Goal: Task Accomplishment & Management: Manage account settings

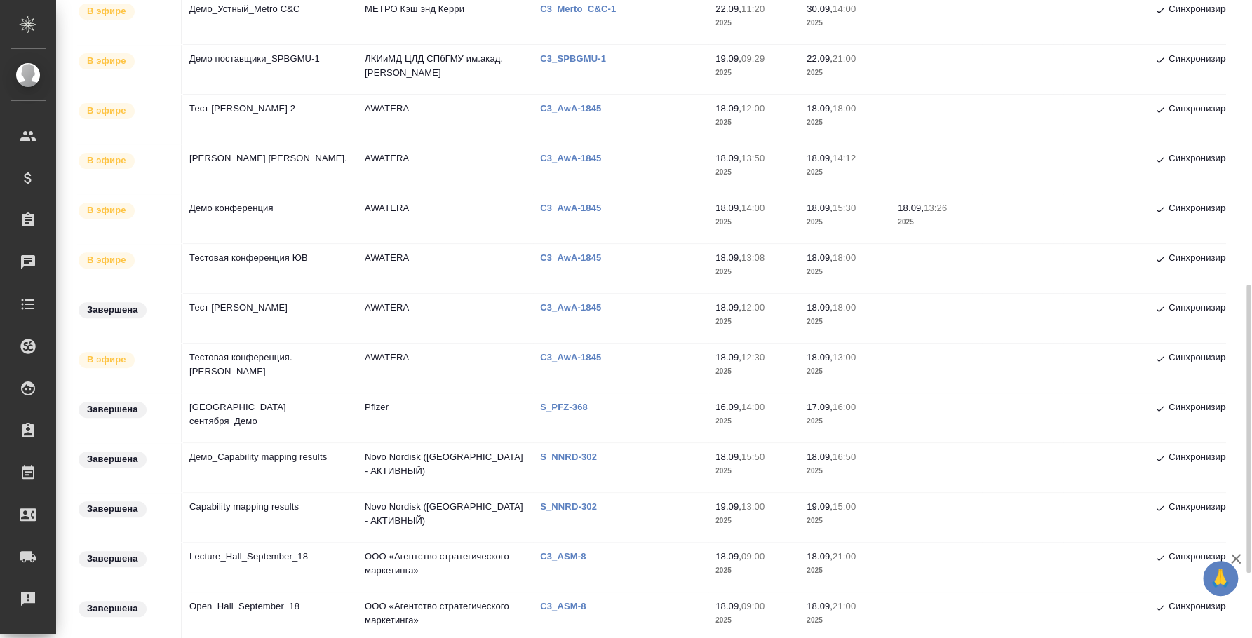
scroll to position [525, 0]
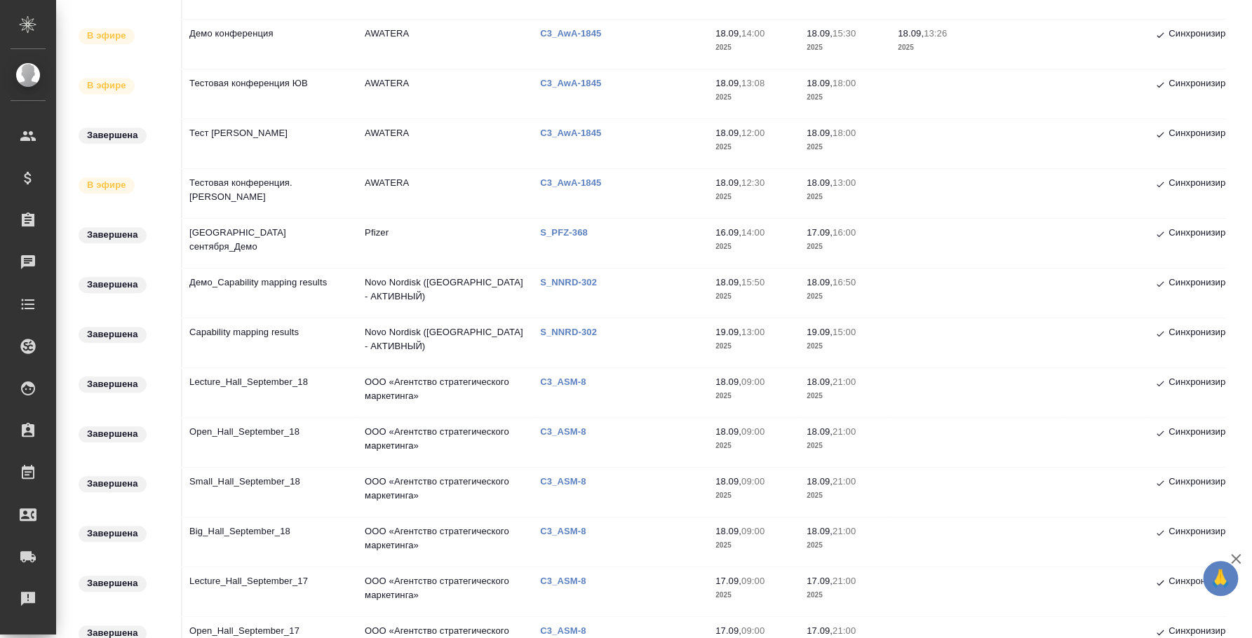
click at [271, 236] on td "Town Hall_23 сентября_Демо" at bounding box center [269, 243] width 175 height 49
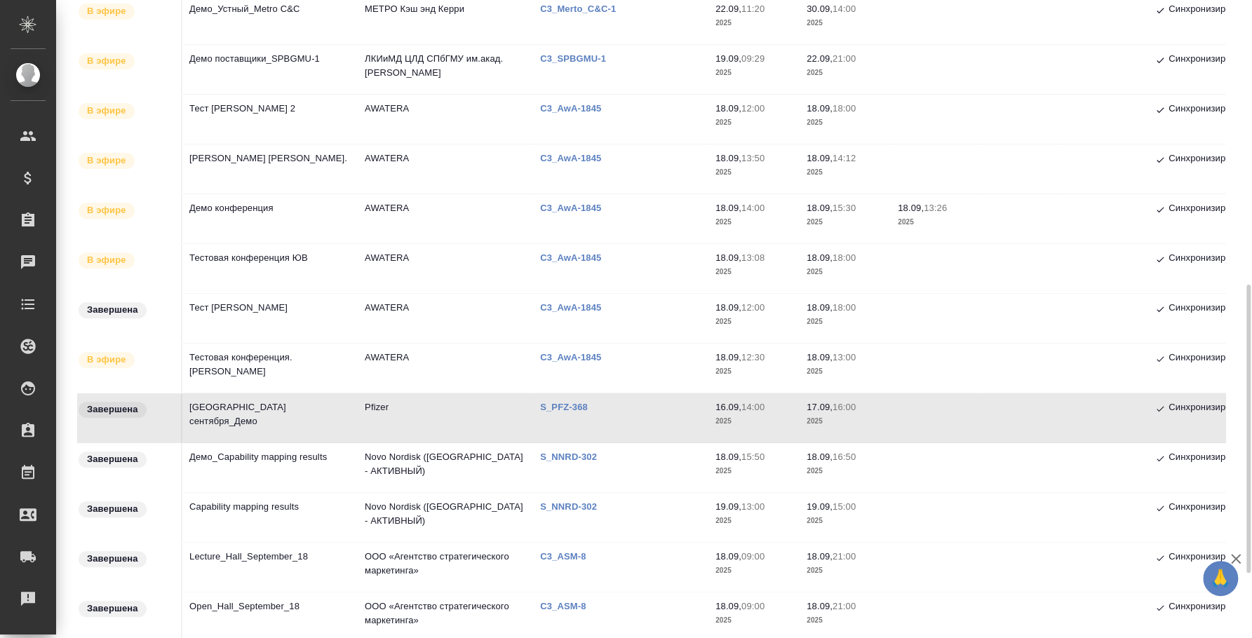
scroll to position [437, 0]
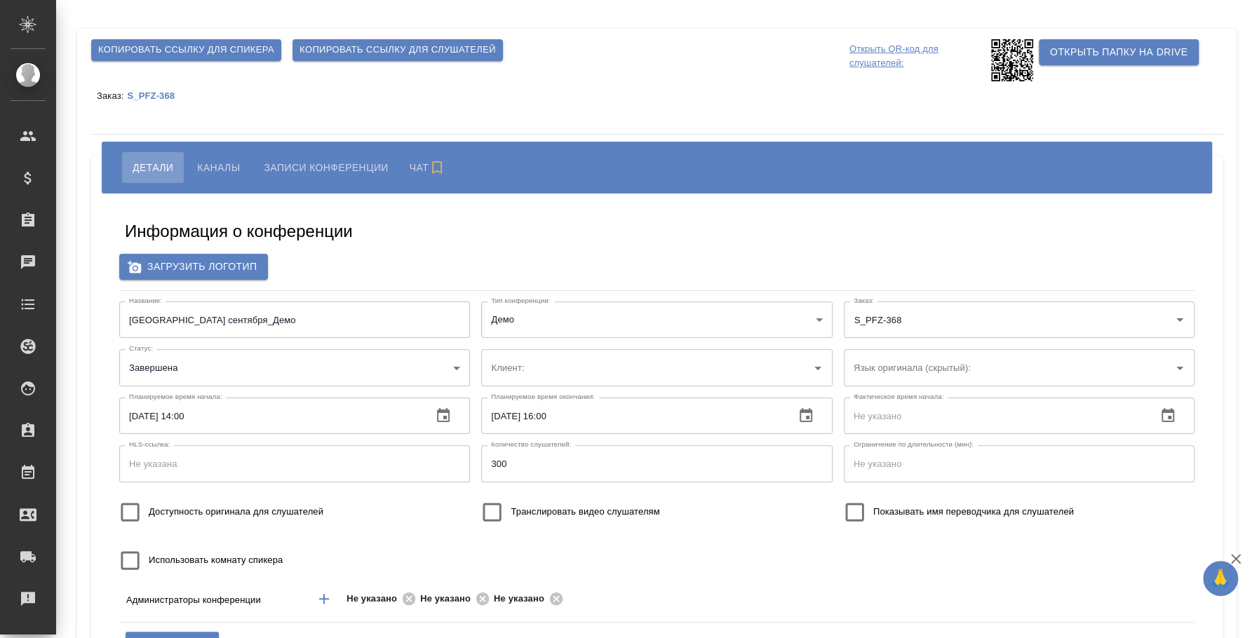
type input "Pfizer"
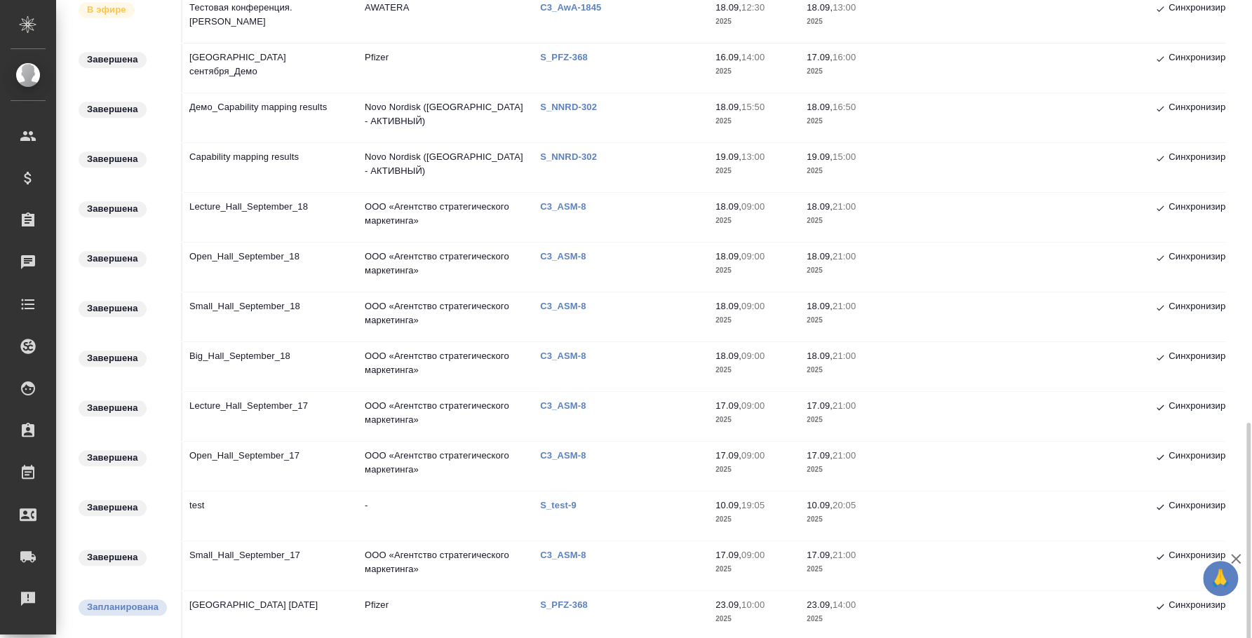
scroll to position [773, 0]
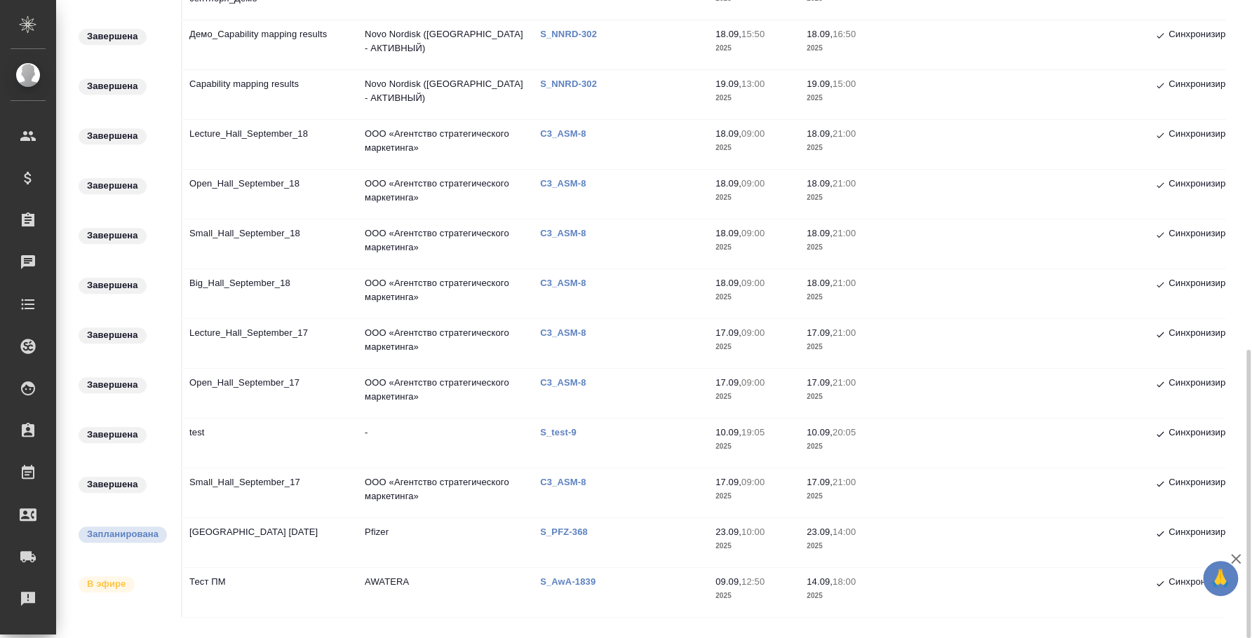
click at [252, 523] on td "[GEOGRAPHIC_DATA] [DATE]" at bounding box center [269, 542] width 175 height 49
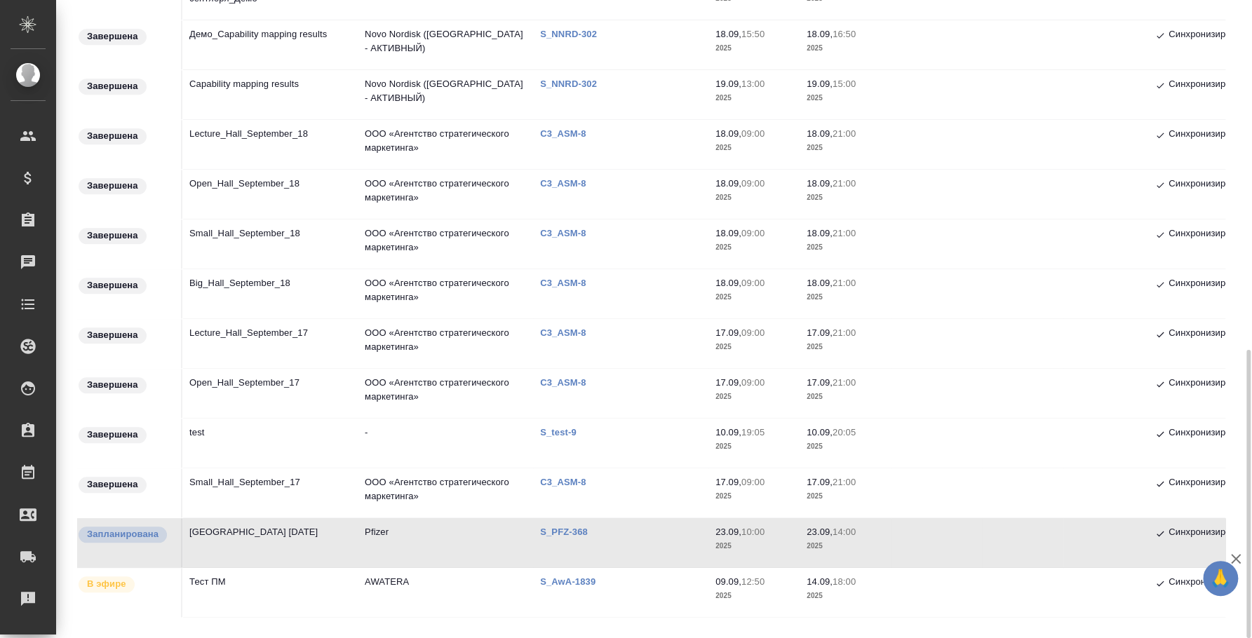
click at [252, 523] on td "Town Hall 23 сентября" at bounding box center [269, 542] width 175 height 49
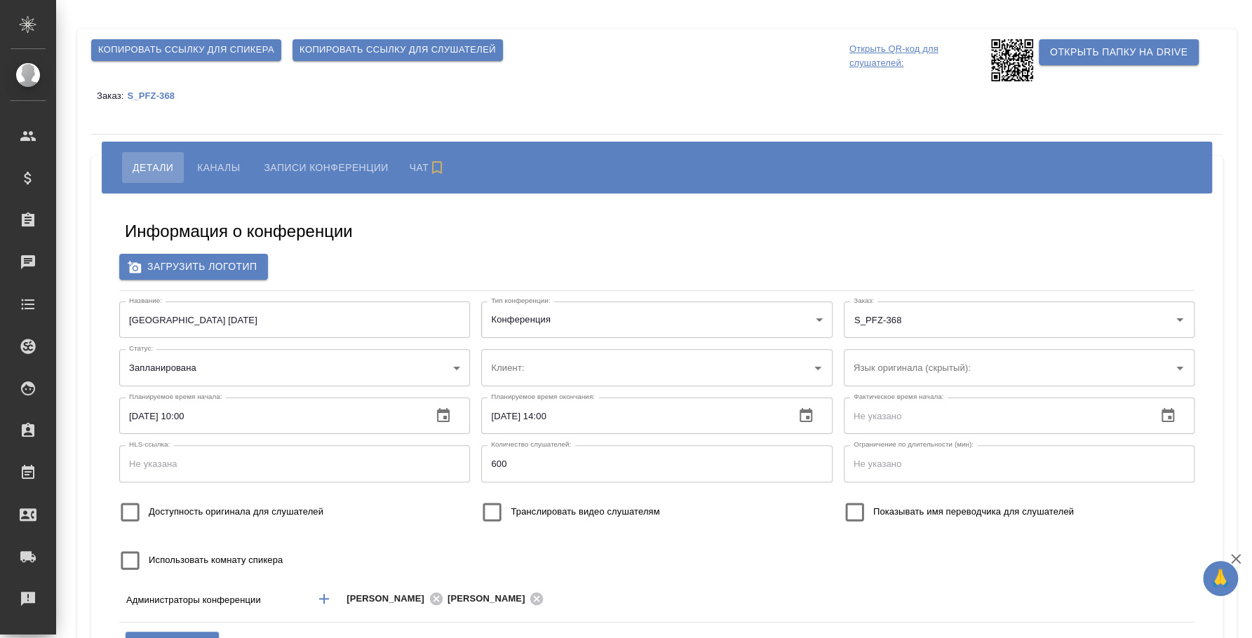
type input "Pfizer"
click at [448, 423] on icon "button" at bounding box center [443, 416] width 17 height 17
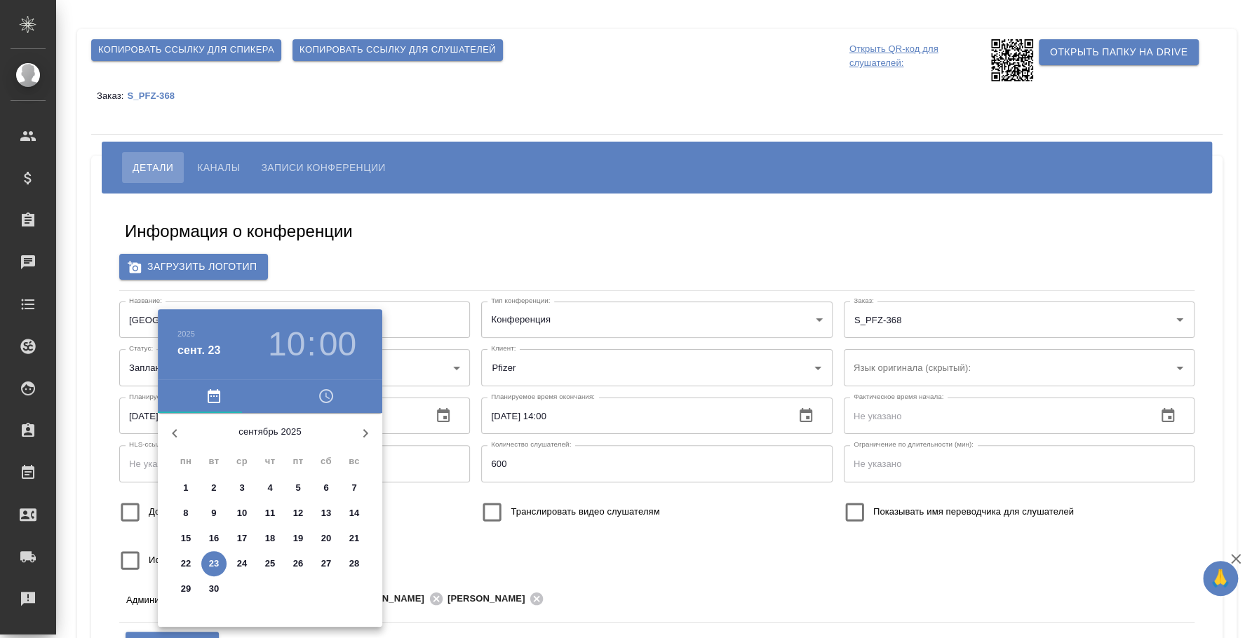
click at [424, 269] on div at bounding box center [626, 319] width 1252 height 638
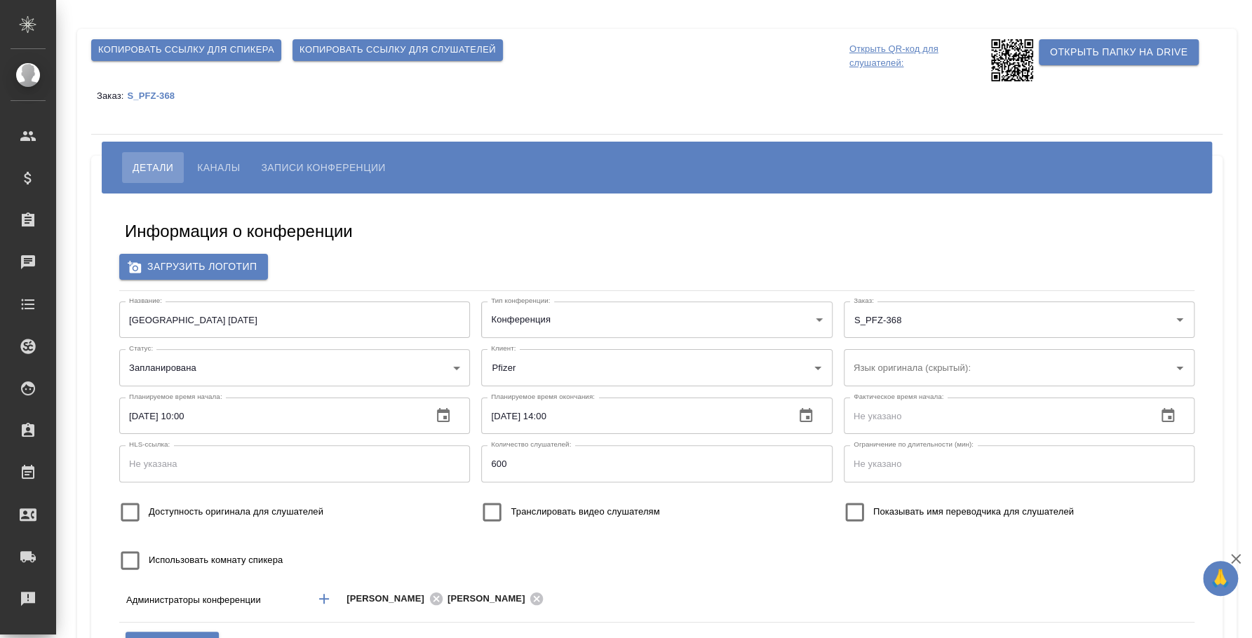
click at [183, 417] on input "[DATE] 10:00" at bounding box center [270, 416] width 302 height 36
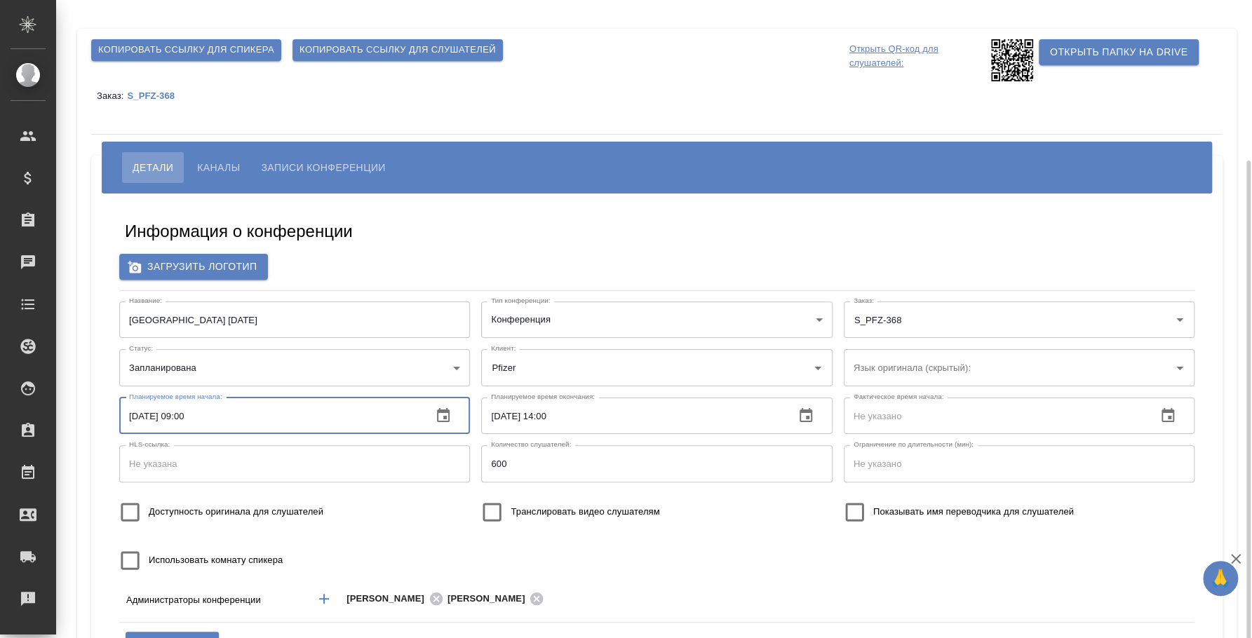
scroll to position [112, 0]
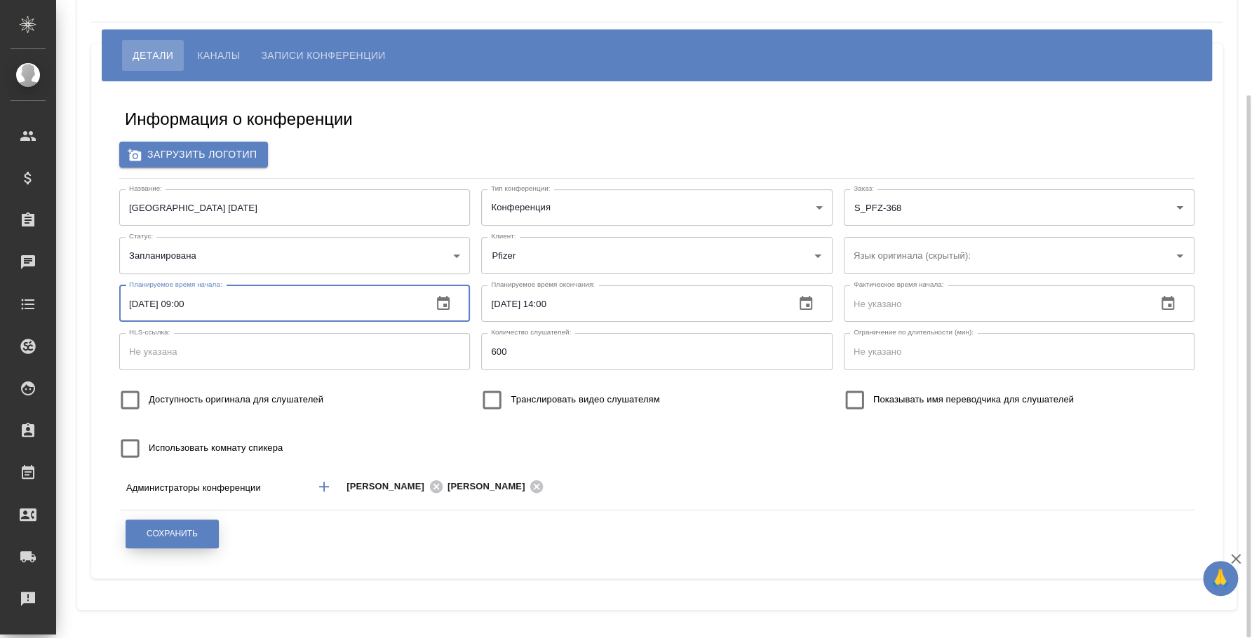
type input "[DATE] 09:00"
click at [174, 534] on span "Сохранить" at bounding box center [172, 534] width 51 height 12
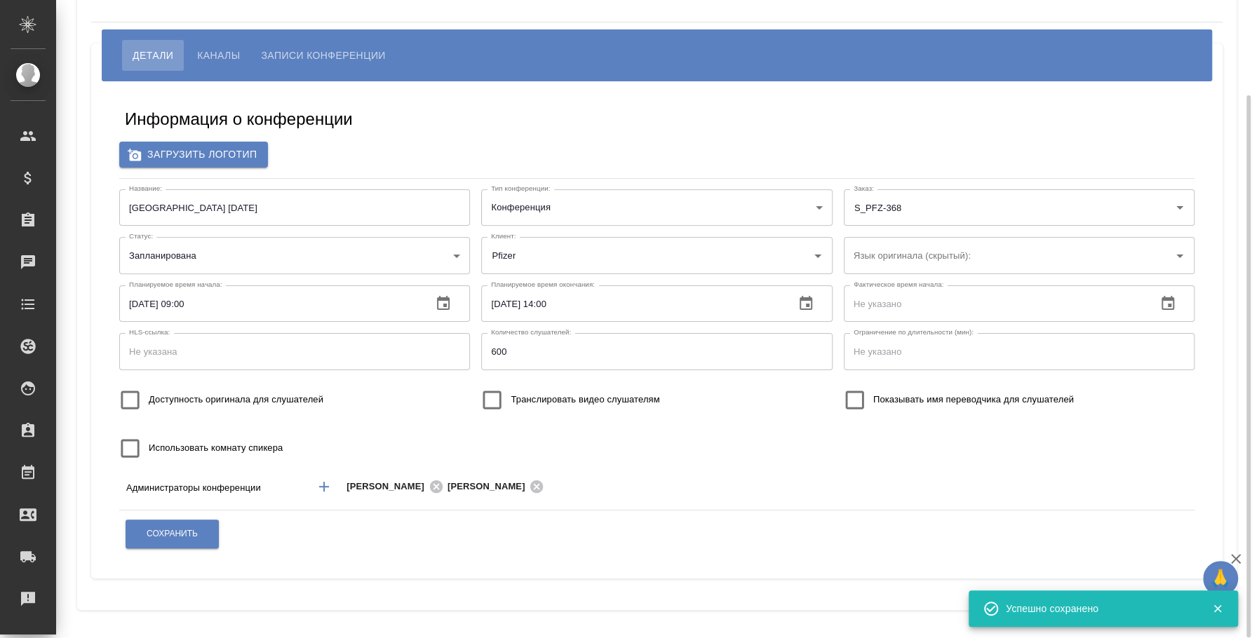
click at [214, 47] on span "Каналы" at bounding box center [218, 55] width 43 height 17
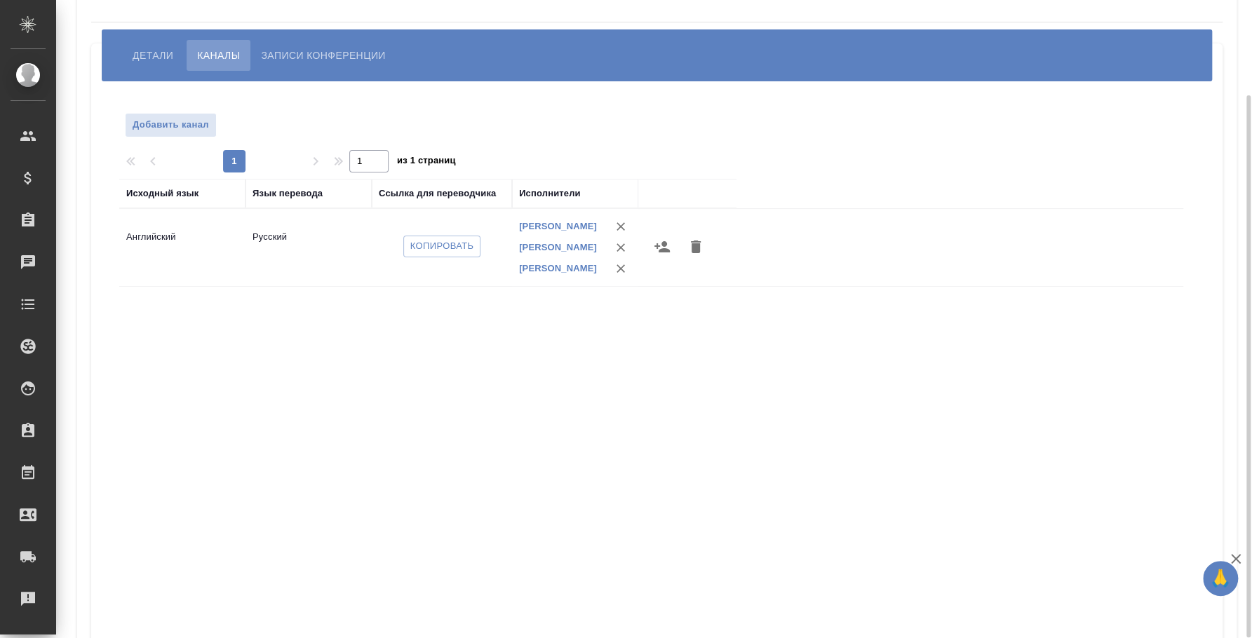
click at [151, 55] on span "Детали" at bounding box center [153, 55] width 41 height 17
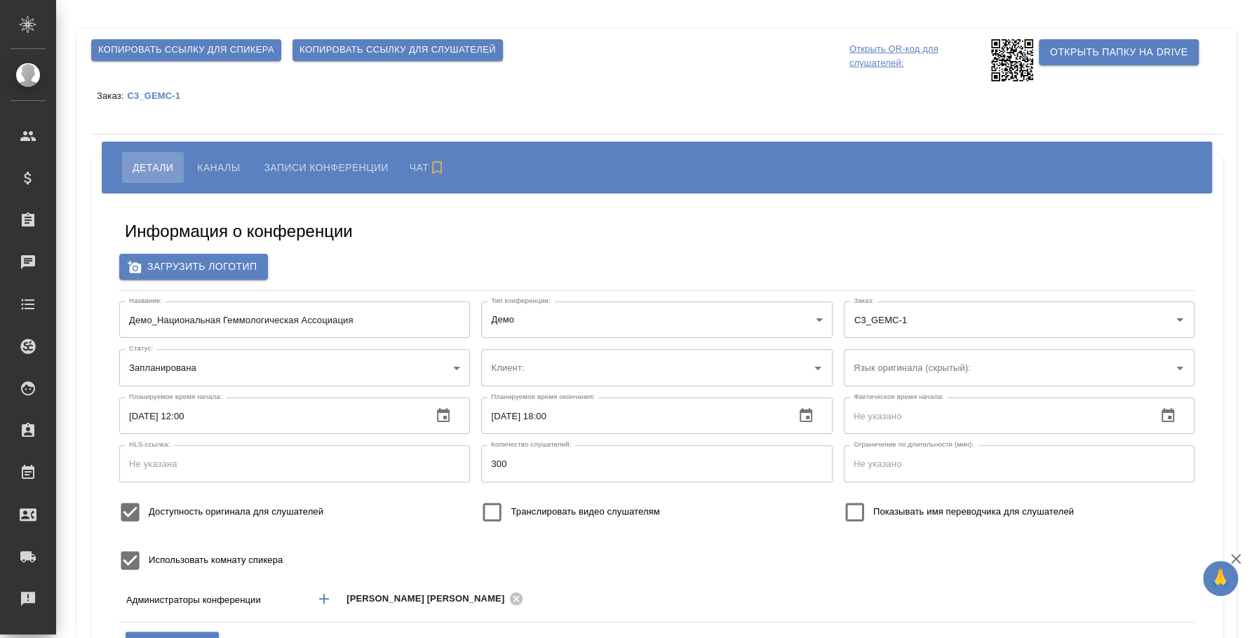
type input "Национальная Геммологическая Ассоциация"
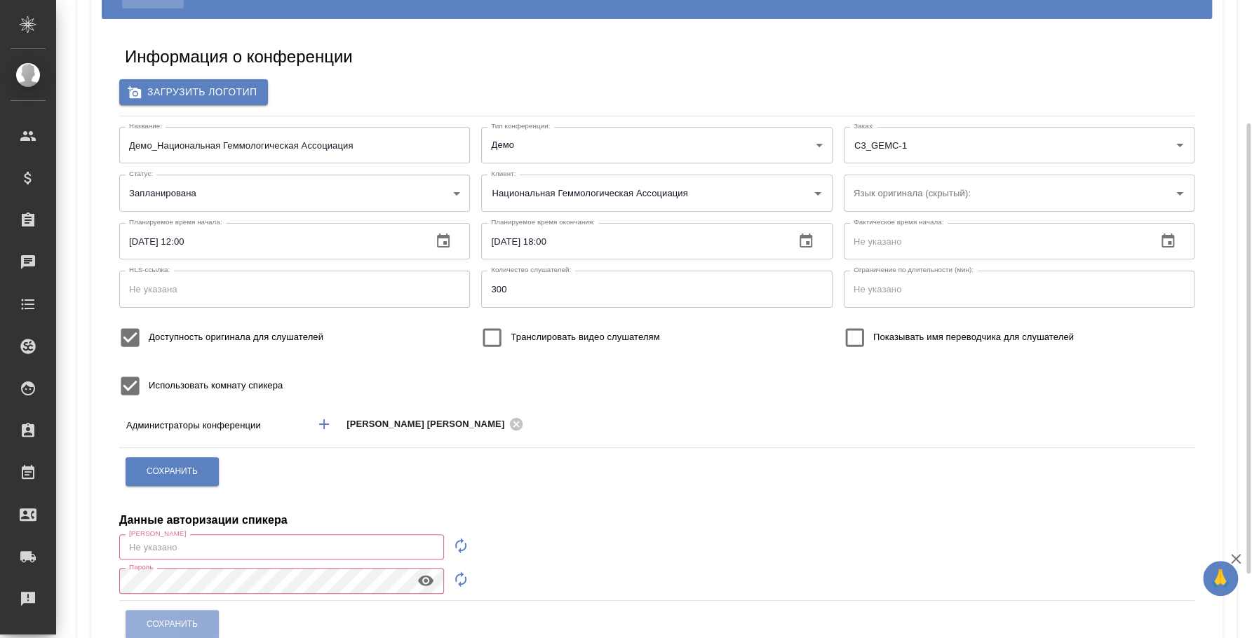
type input "Проточная цитометрия в онкогематологии 24.09"
click at [497, 341] on input "Транслировать видео слушателям" at bounding box center [491, 337] width 37 height 37
checkbox input "true"
click at [193, 473] on span "Сохранить" at bounding box center [172, 472] width 51 height 12
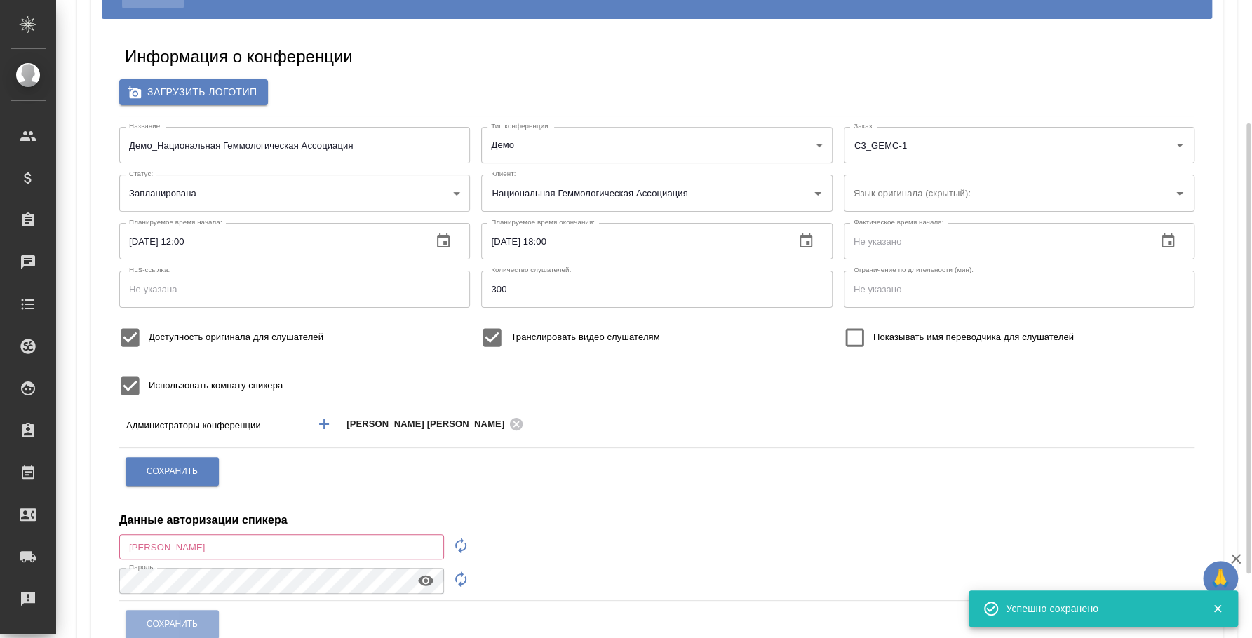
scroll to position [0, 0]
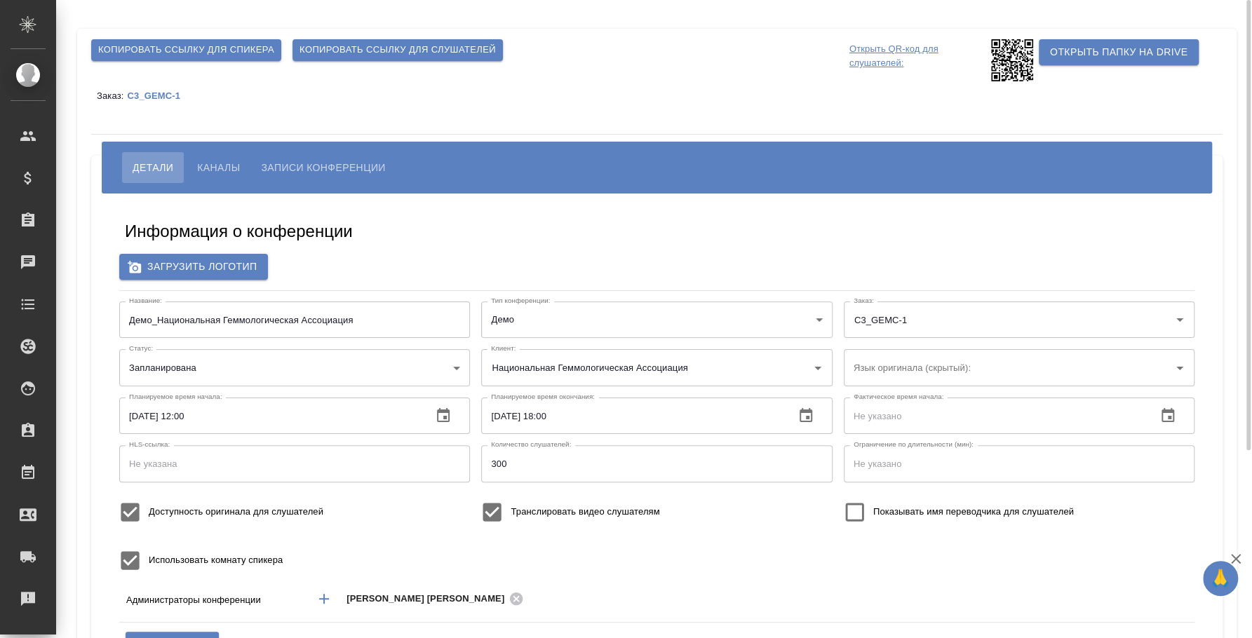
click at [497, 504] on input "Транслировать видео слушателям" at bounding box center [491, 512] width 37 height 37
checkbox input "false"
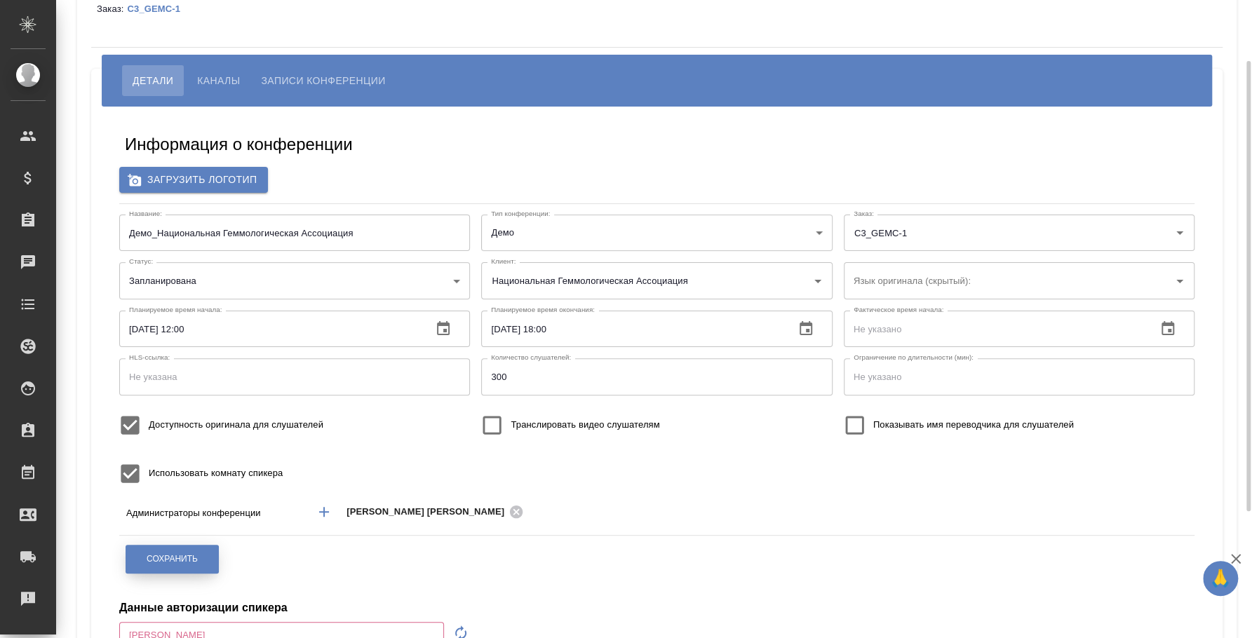
click at [196, 568] on button "Сохранить" at bounding box center [172, 559] width 93 height 29
